Goal: Task Accomplishment & Management: Manage account settings

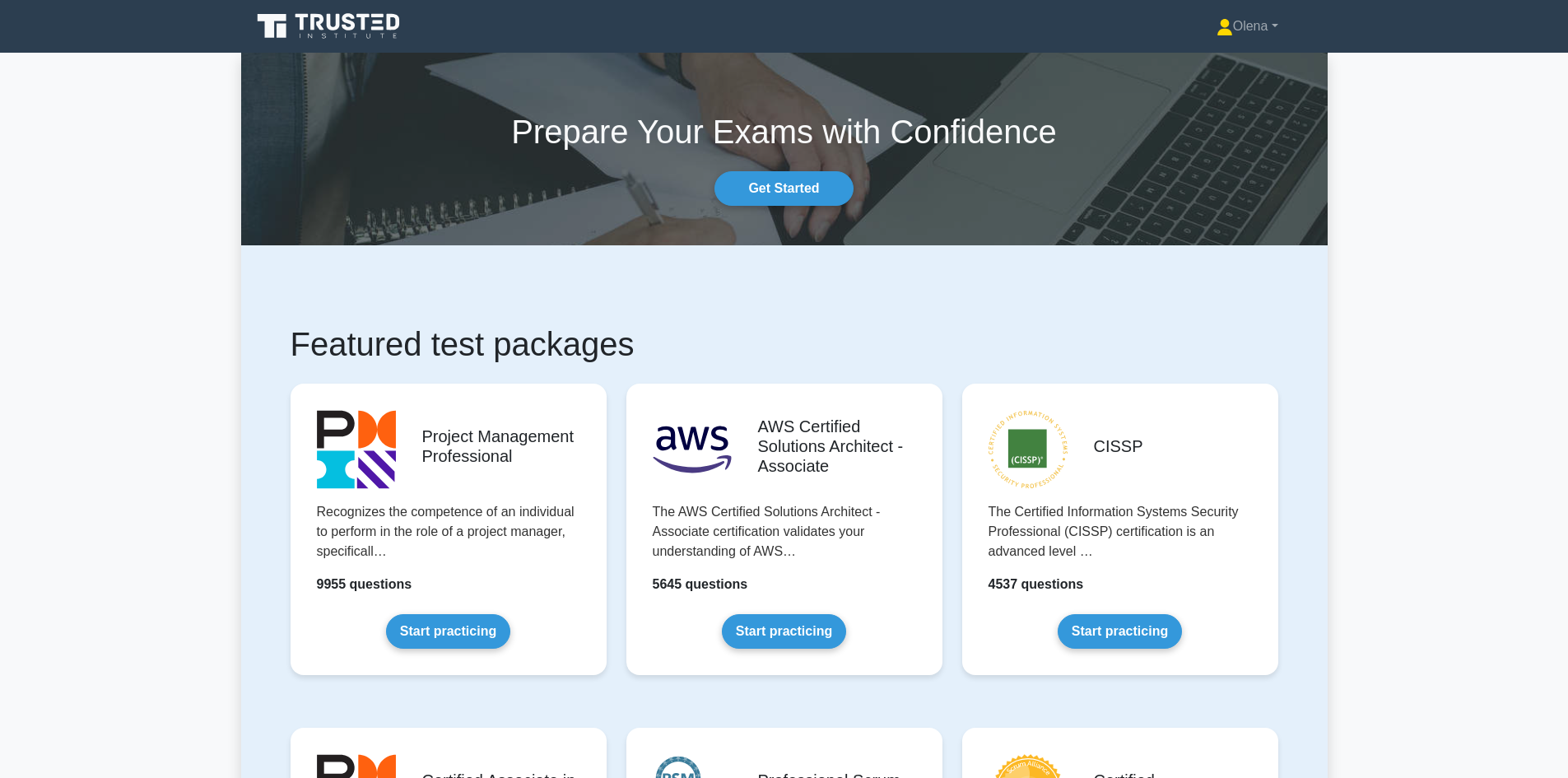
click at [1259, 8] on div "Olena Profile Settings Profile" at bounding box center [784, 26] width 1087 height 39
click at [1259, 15] on link "Olena" at bounding box center [1248, 26] width 141 height 33
click at [1218, 87] on link "Settings" at bounding box center [1243, 92] width 130 height 27
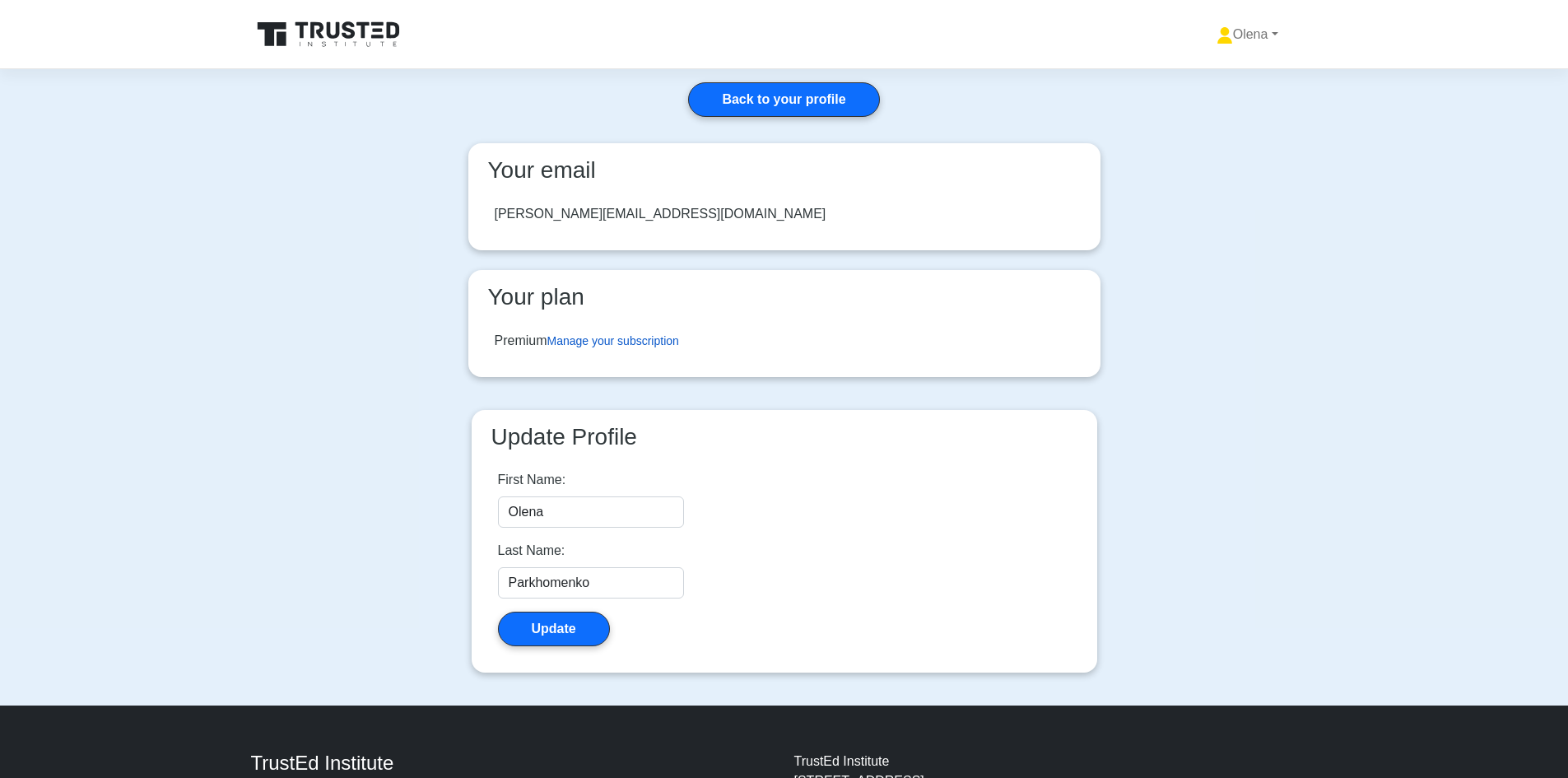
click at [625, 340] on link "Manage your subscription" at bounding box center [613, 340] width 132 height 13
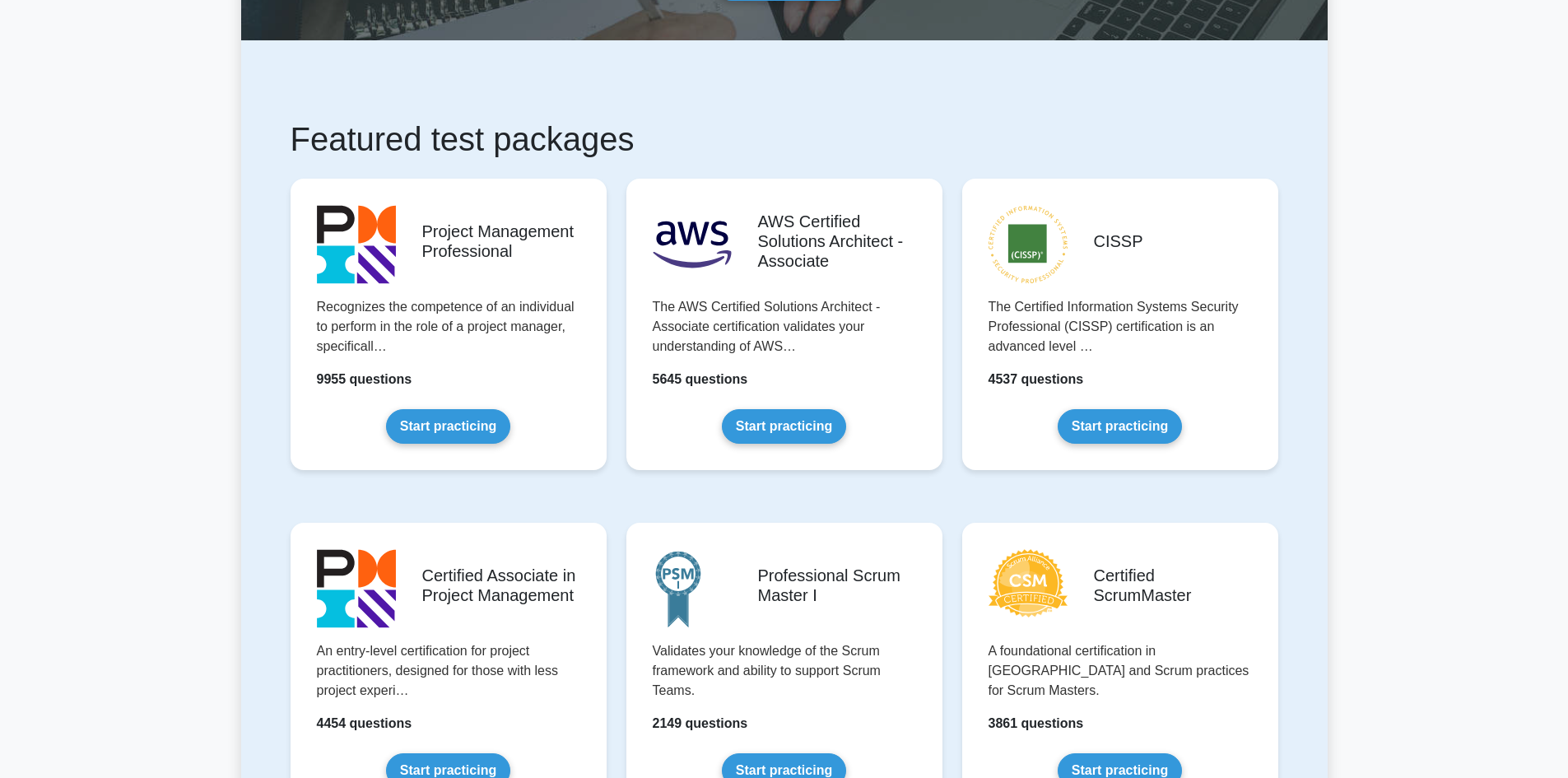
scroll to position [204, 0]
